Goal: Navigation & Orientation: Find specific page/section

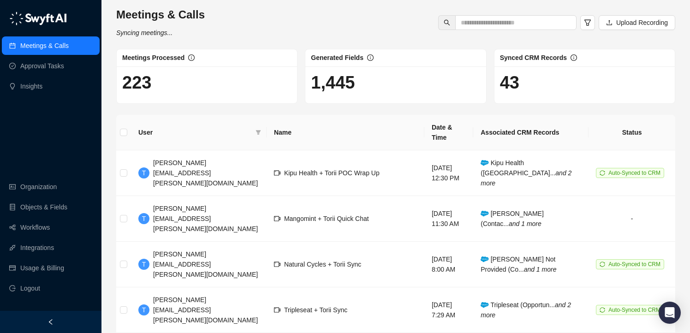
click at [297, 14] on div "Meetings & Calls Syncing meetings... Upload Recording" at bounding box center [395, 22] width 565 height 30
click at [39, 264] on link "Usage & Billing" at bounding box center [42, 268] width 44 height 18
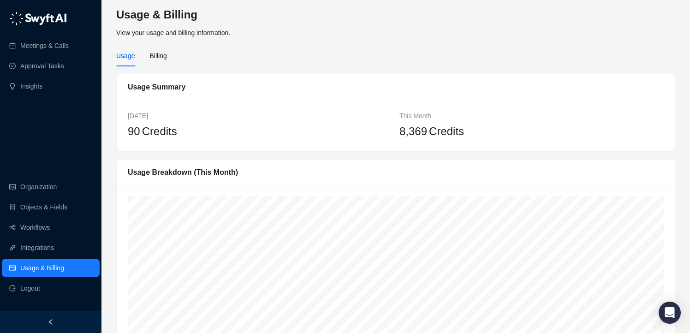
scroll to position [20, 0]
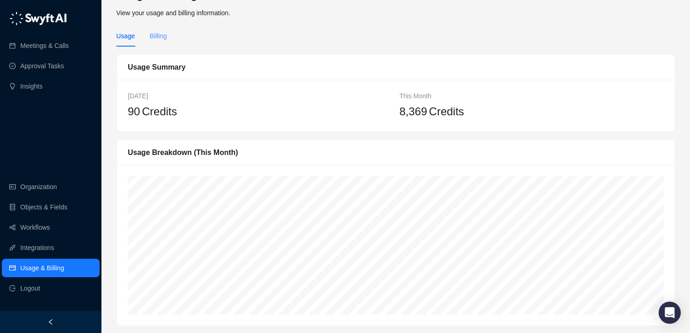
click at [155, 42] on div "Billing" at bounding box center [157, 35] width 17 height 21
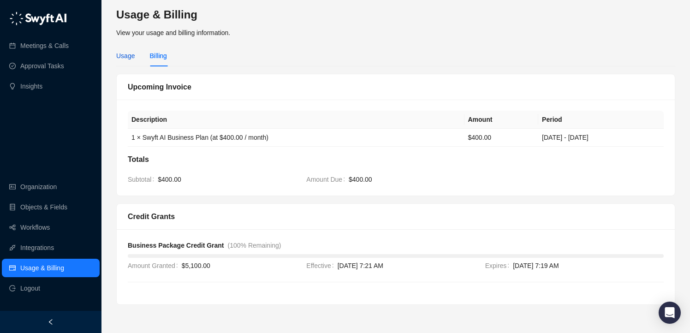
click at [124, 55] on div "Usage" at bounding box center [125, 56] width 18 height 10
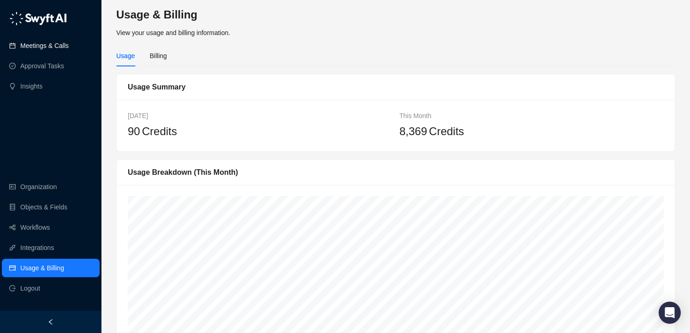
click at [49, 49] on link "Meetings & Calls" at bounding box center [44, 45] width 48 height 18
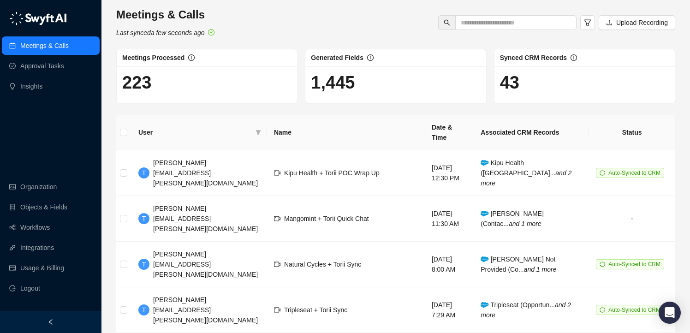
click at [263, 9] on div "Meetings & Calls Last synced a few seconds ago Upload Recording" at bounding box center [395, 22] width 565 height 30
